Goal: Information Seeking & Learning: Understand process/instructions

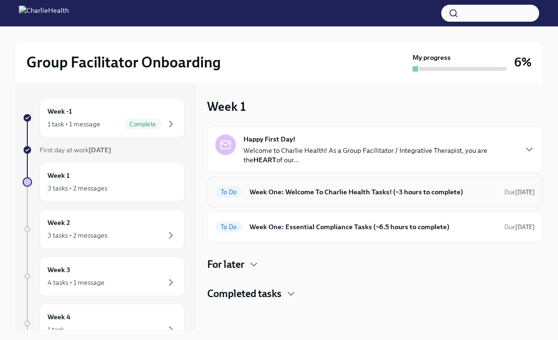
click at [349, 195] on h6 "Week One: Welcome To Charlie Health Tasks! (~3 hours to complete)" at bounding box center [373, 192] width 247 height 10
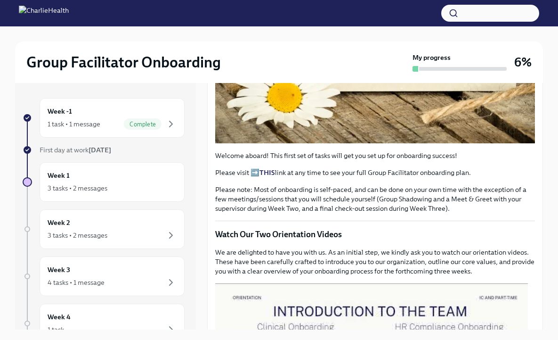
scroll to position [257, 0]
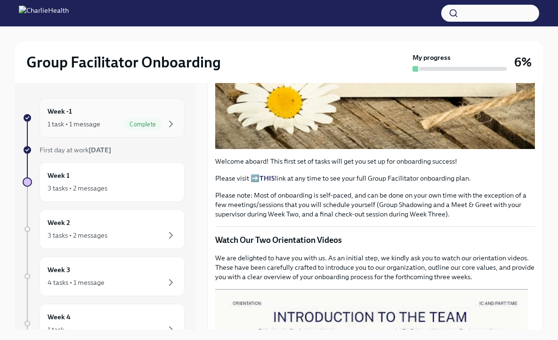
click at [63, 130] on div "Week -1 1 task • 1 message Complete" at bounding box center [112, 118] width 145 height 40
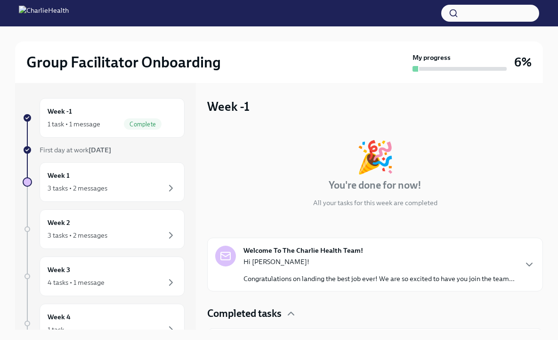
scroll to position [39, 0]
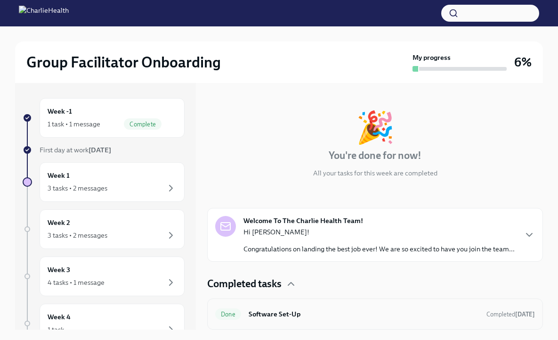
click at [302, 316] on h6 "Software Set-Up" at bounding box center [364, 314] width 230 height 10
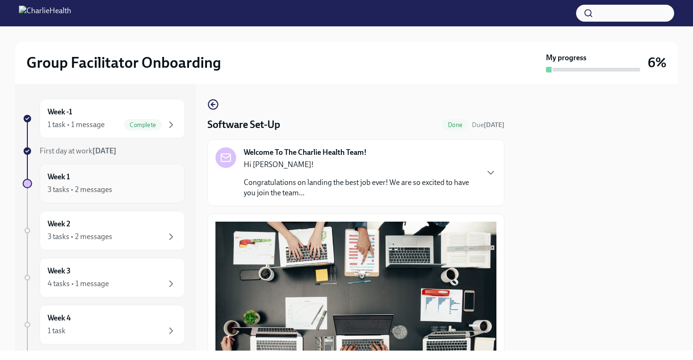
click at [88, 182] on div "Week 1 3 tasks • 2 messages" at bounding box center [112, 184] width 129 height 24
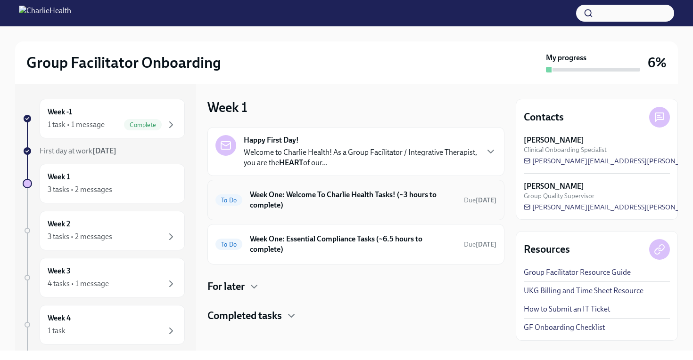
click at [332, 203] on h6 "Week One: Welcome To Charlie Health Tasks! (~3 hours to complete)" at bounding box center [353, 200] width 206 height 21
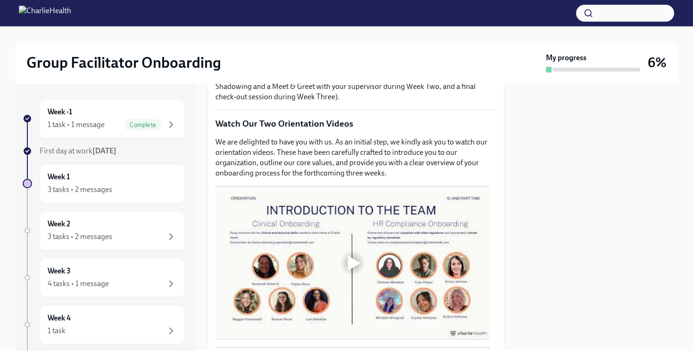
scroll to position [381, 0]
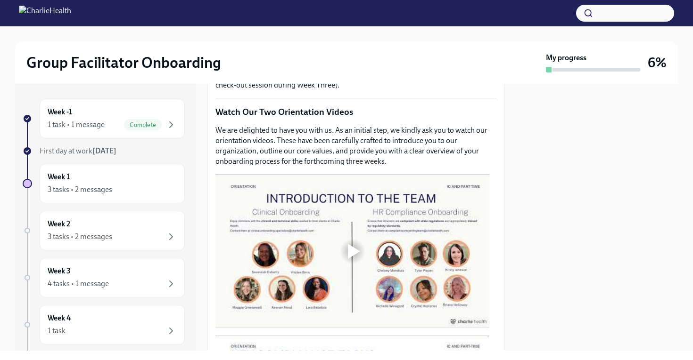
click at [348, 250] on div at bounding box center [354, 251] width 12 height 15
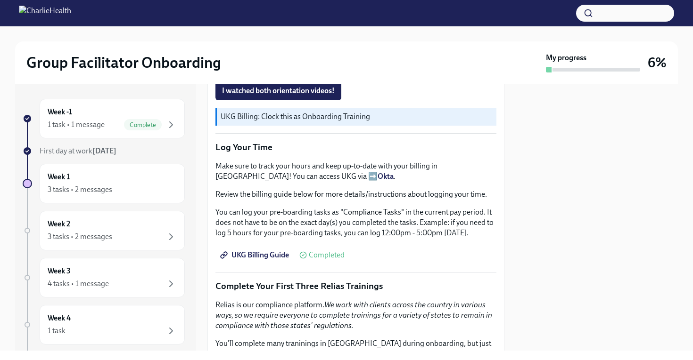
scroll to position [801, 0]
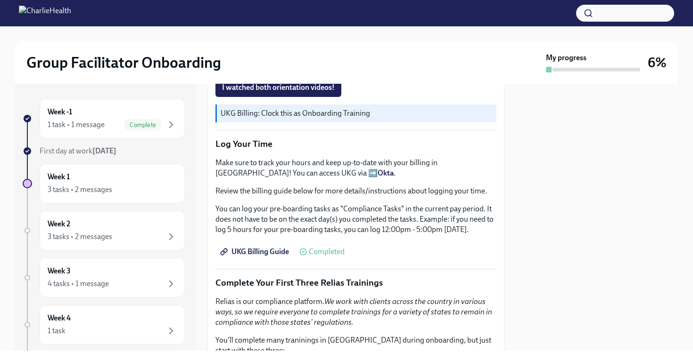
click at [251, 247] on span "UKG Billing Guide" at bounding box center [255, 251] width 67 height 9
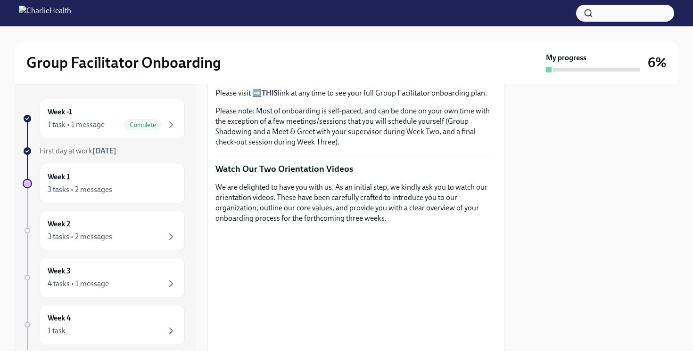
scroll to position [322, 0]
